Goal: Task Accomplishment & Management: Manage account settings

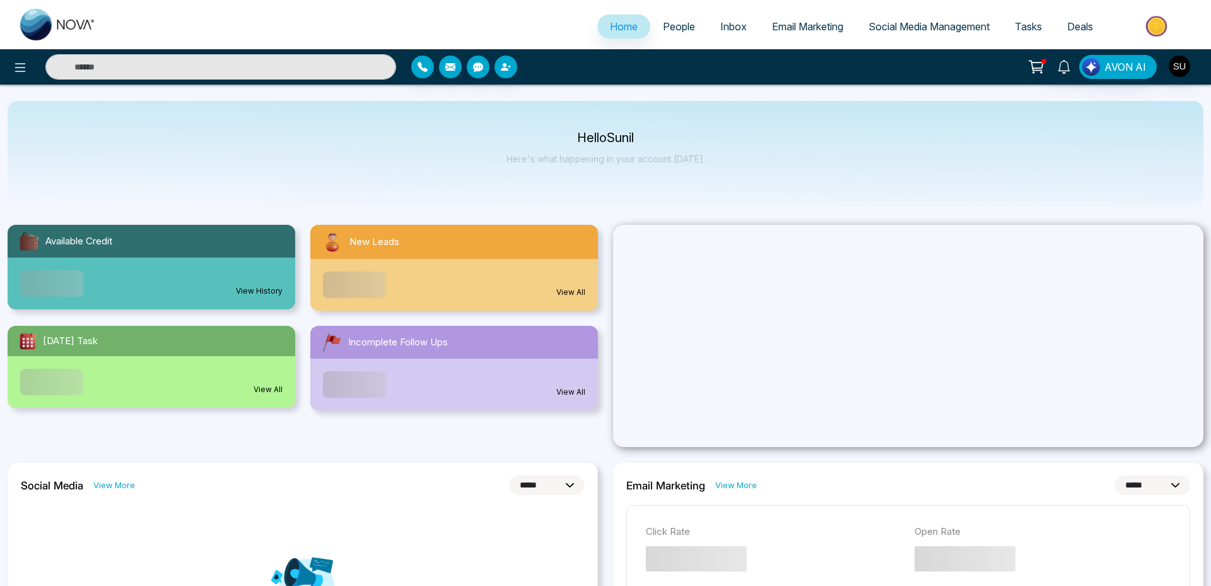
select select "*"
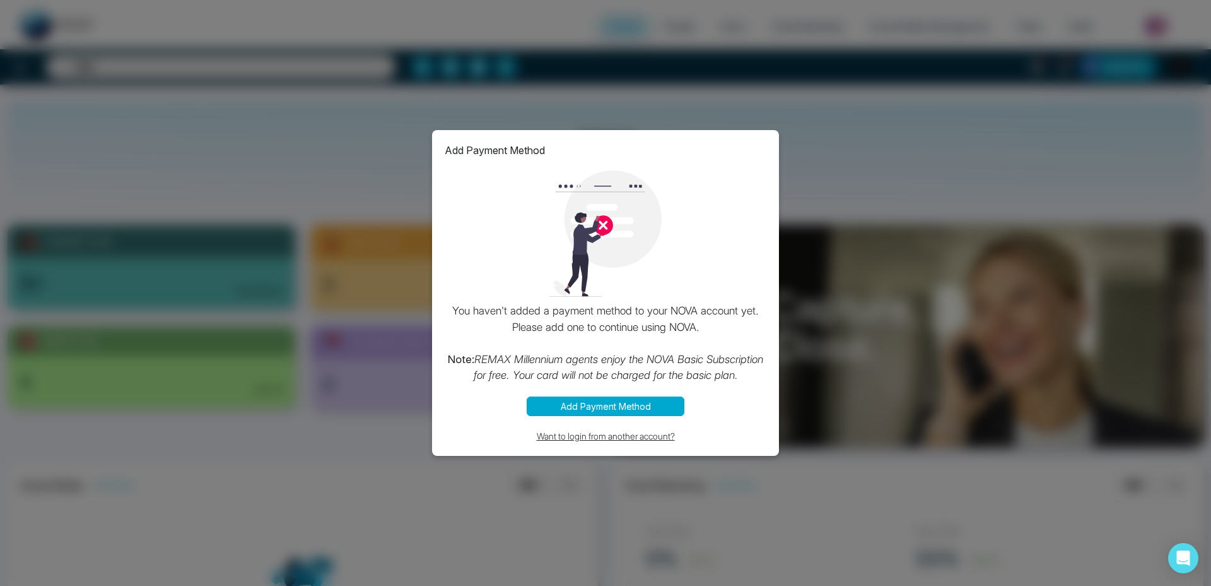
click at [632, 433] on button "Want to login from another account?" at bounding box center [606, 435] width 322 height 15
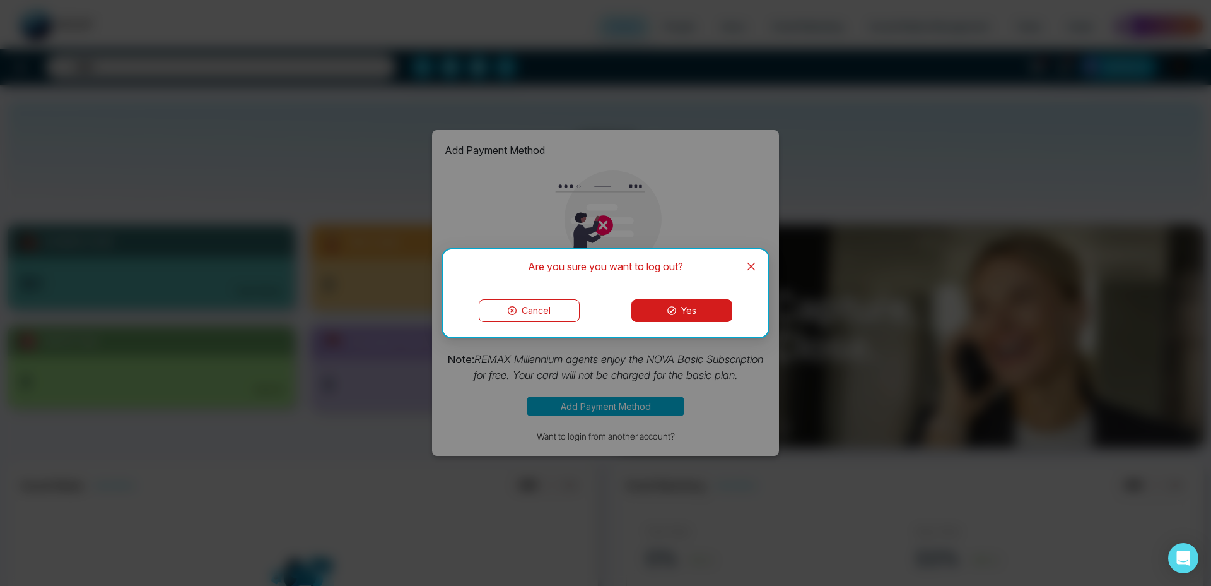
click at [687, 305] on button "Yes" at bounding box center [682, 310] width 101 height 23
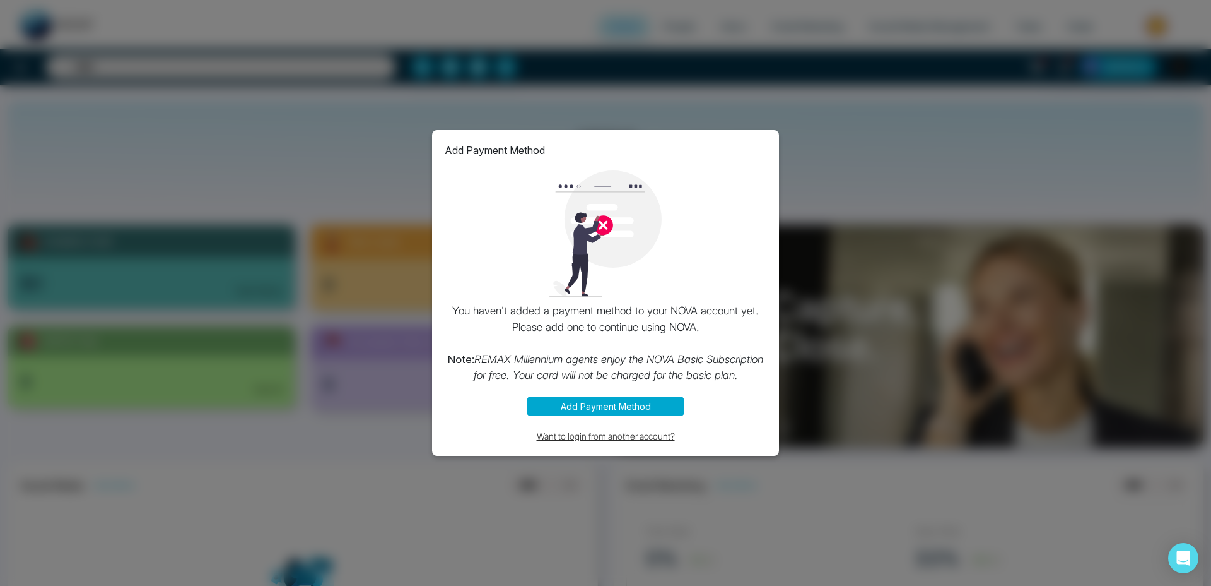
click at [623, 433] on button "Want to login from another account?" at bounding box center [606, 435] width 322 height 15
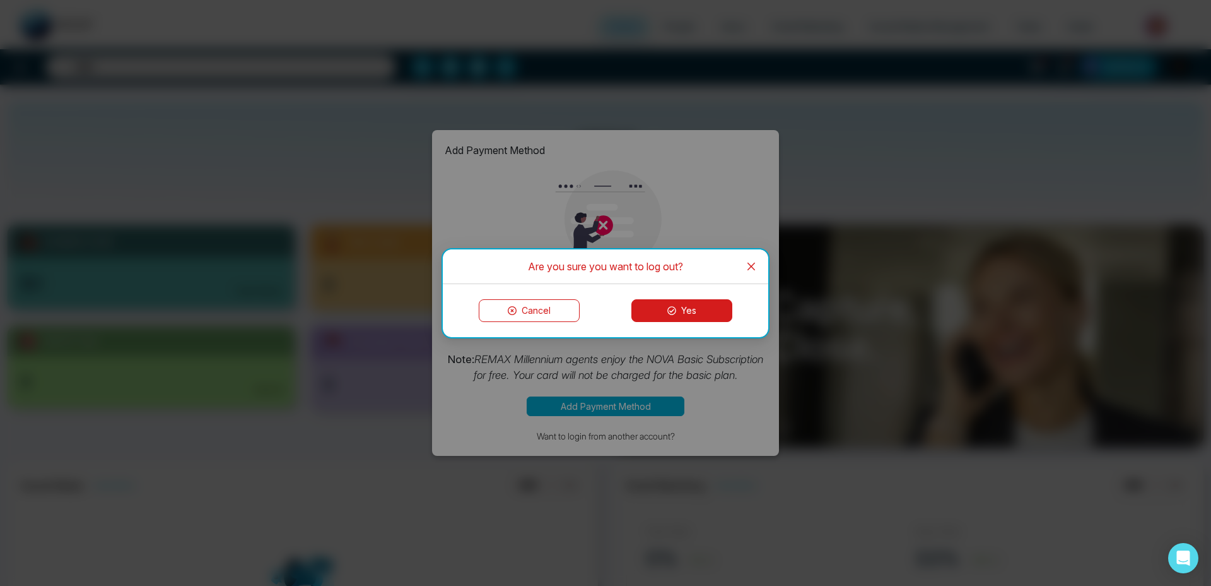
click at [674, 307] on icon at bounding box center [672, 310] width 9 height 9
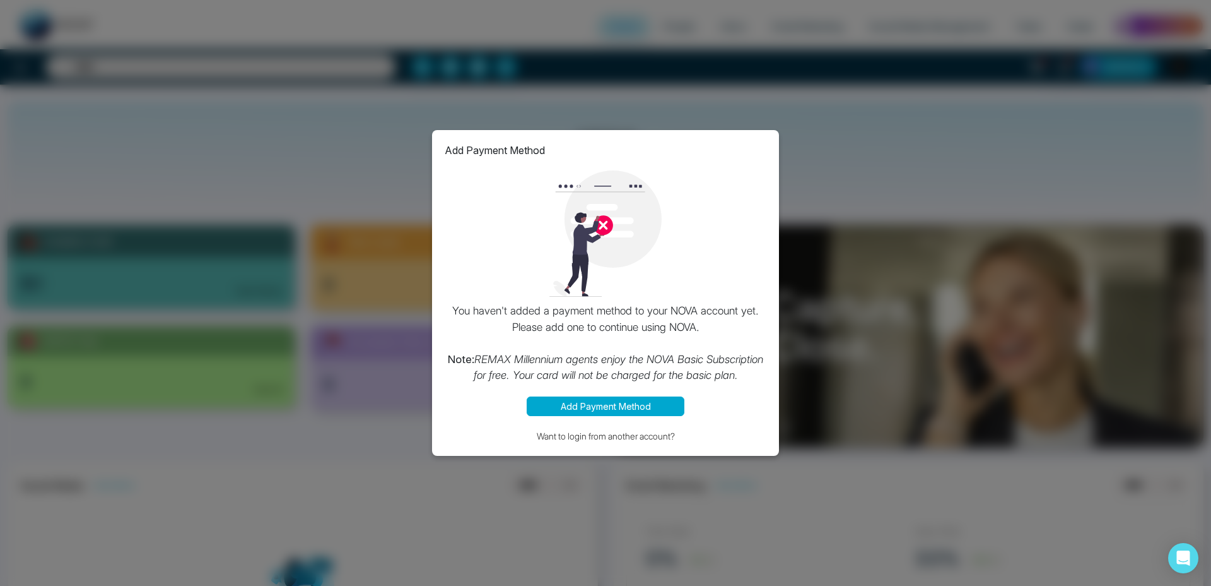
click at [643, 445] on div "Add Payment Method You haven't added a payment method to your NOVA account yet.…" at bounding box center [605, 293] width 347 height 326
click at [641, 437] on button "Want to login from another account?" at bounding box center [606, 435] width 322 height 15
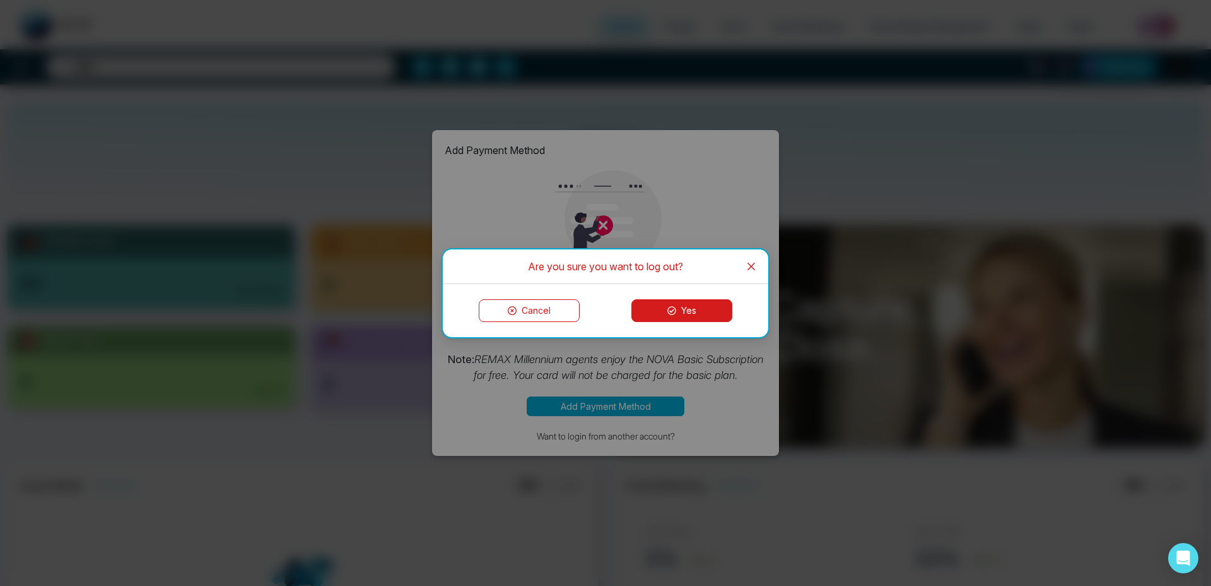
click at [681, 308] on button "Yes" at bounding box center [682, 310] width 101 height 23
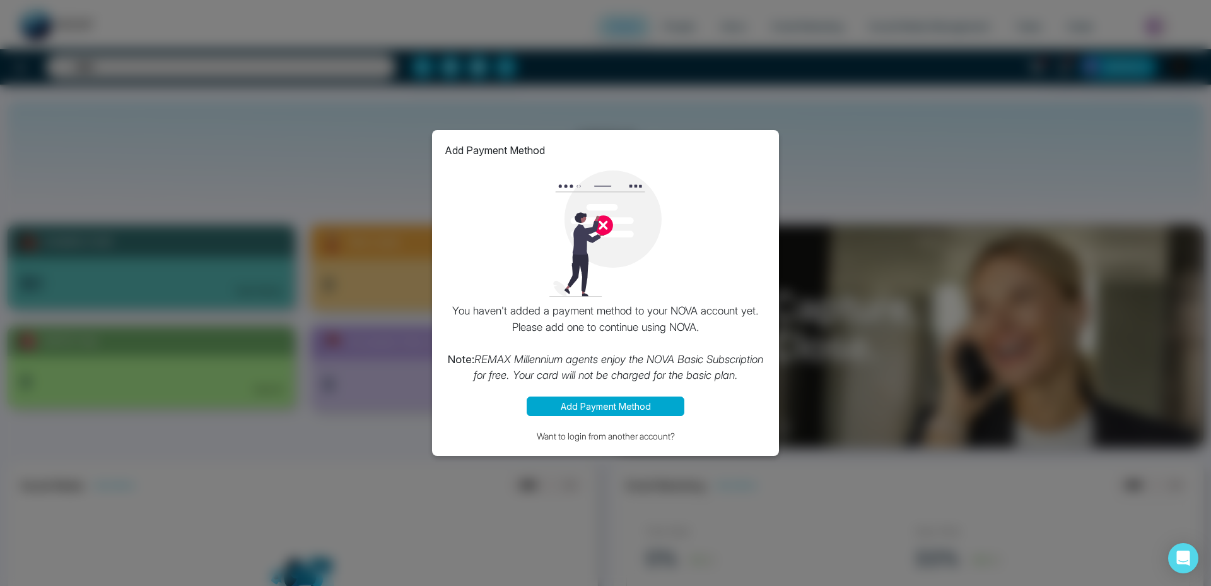
click at [384, 204] on div "Add Payment Method You haven't added a payment method to your NOVA account yet.…" at bounding box center [605, 293] width 1211 height 586
click at [594, 433] on button "Want to login from another account?" at bounding box center [606, 435] width 322 height 15
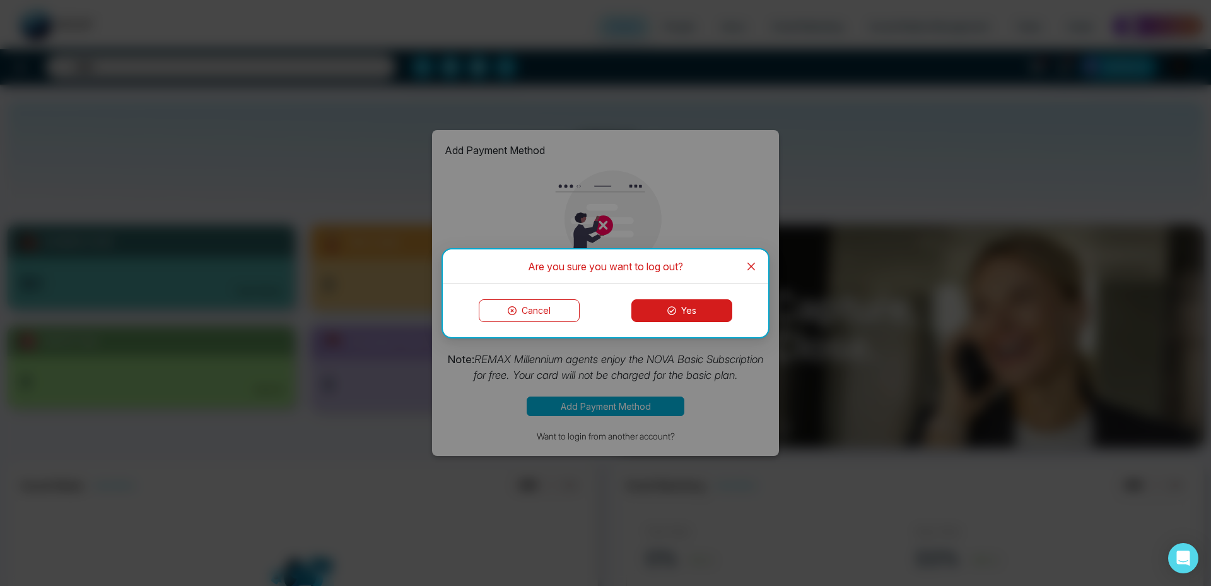
click at [655, 307] on button "Yes" at bounding box center [682, 310] width 101 height 23
